Goal: Find specific page/section: Find specific page/section

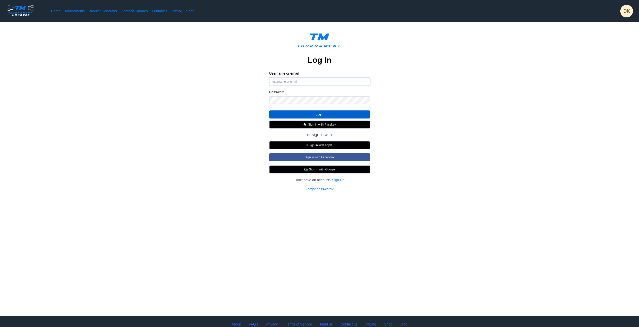
type input "dkaiser309@hotmail.com"
click at [326, 113] on button "Login" at bounding box center [319, 114] width 101 height 8
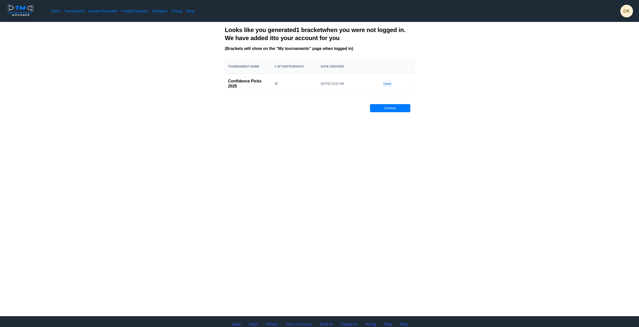
click at [386, 84] on link "View" at bounding box center [388, 83] width 8 height 5
